Goal: Check status: Check status

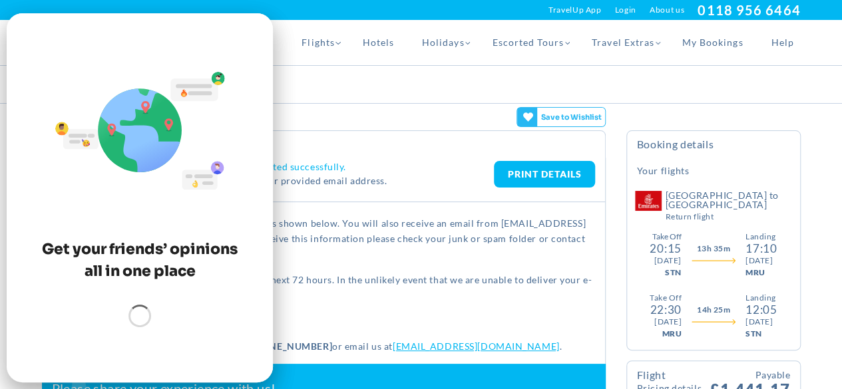
scroll to position [35, 0]
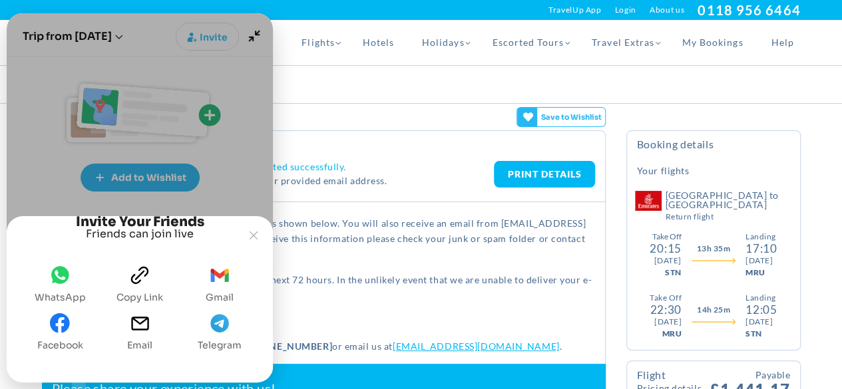
click at [64, 270] on icon "WhatsApp" at bounding box center [60, 274] width 18 height 17
click at [142, 330] on icon "Email" at bounding box center [139, 323] width 17 height 13
click at [256, 232] on icon "Joyned Window" at bounding box center [254, 236] width 8 height 8
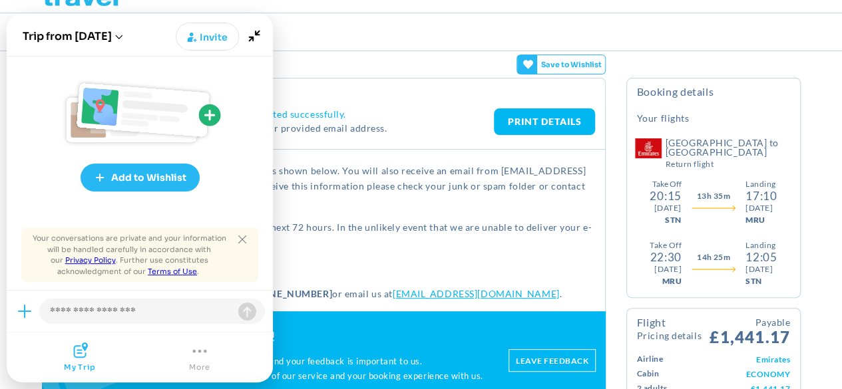
scroll to position [53, 0]
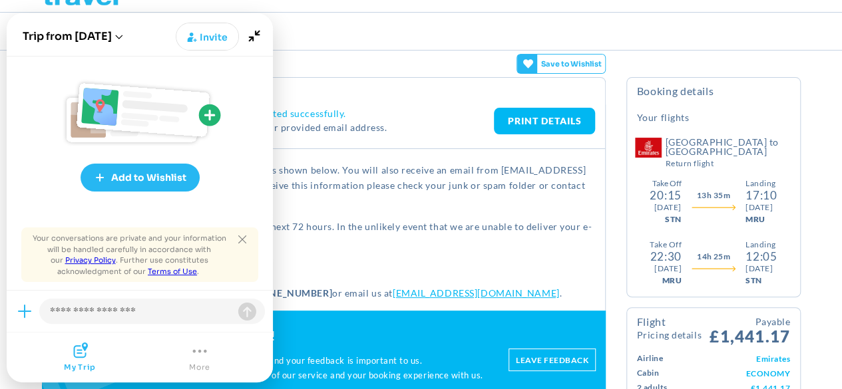
click at [558, 117] on link "PRINT DETAILS" at bounding box center [544, 121] width 101 height 27
click at [240, 238] on icon "Close tooltip" at bounding box center [242, 240] width 8 height 8
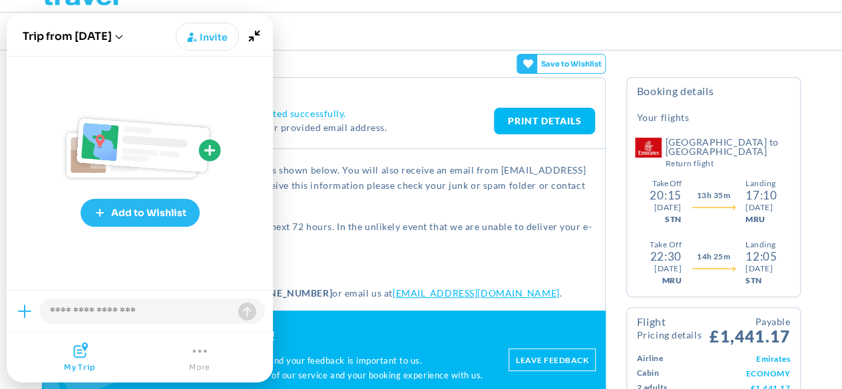
click at [553, 73] on span "Save to Wishlist" at bounding box center [571, 64] width 68 height 19
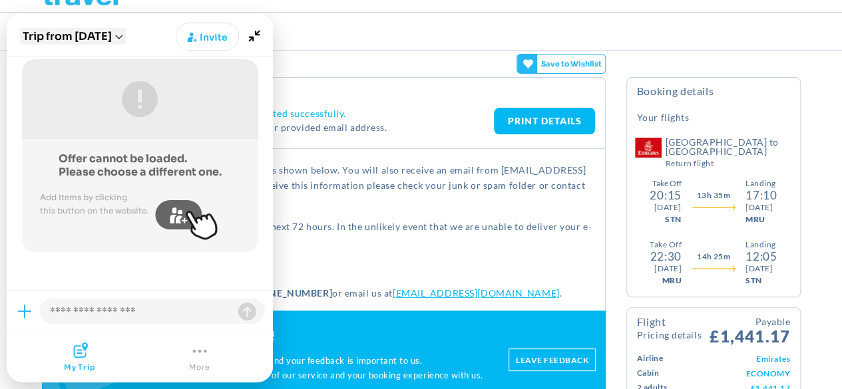
click at [123, 37] on icon "Open session list" at bounding box center [119, 37] width 8 height 5
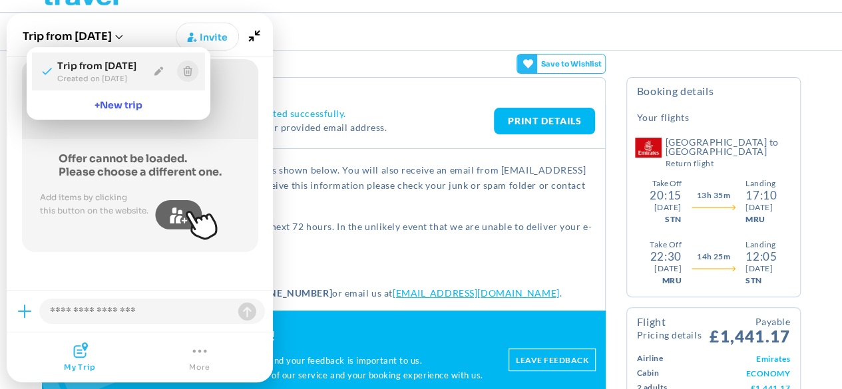
click at [190, 75] on icon "Exit session" at bounding box center [187, 72] width 9 height 10
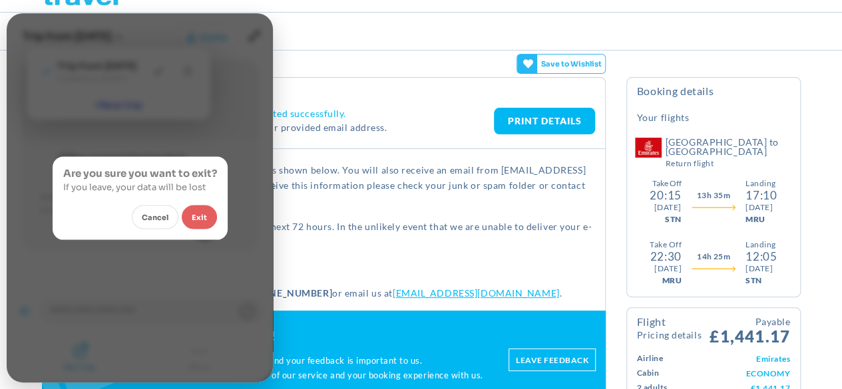
click at [200, 216] on button "Exit" at bounding box center [199, 217] width 35 height 24
